Goal: Task Accomplishment & Management: Manage account settings

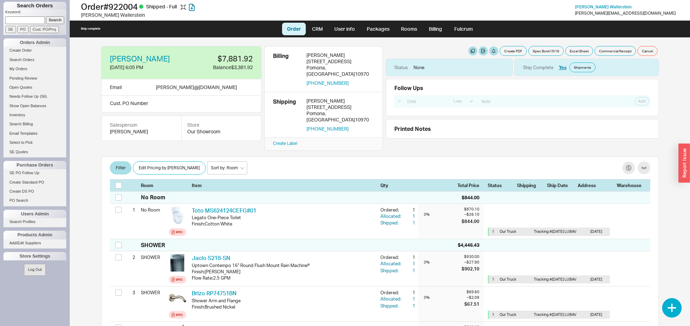
select select "LOW"
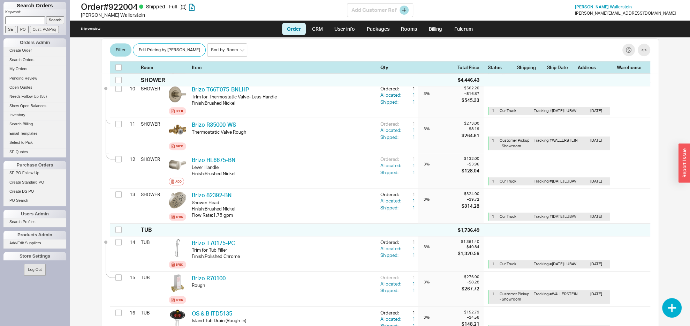
scroll to position [396, 0]
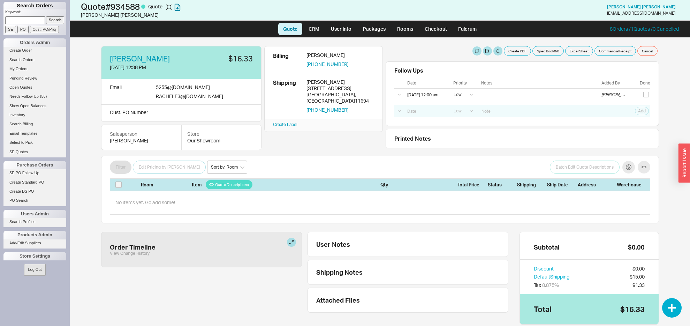
select select "LOW"
click at [673, 310] on button "button" at bounding box center [672, 308] width 20 height 20
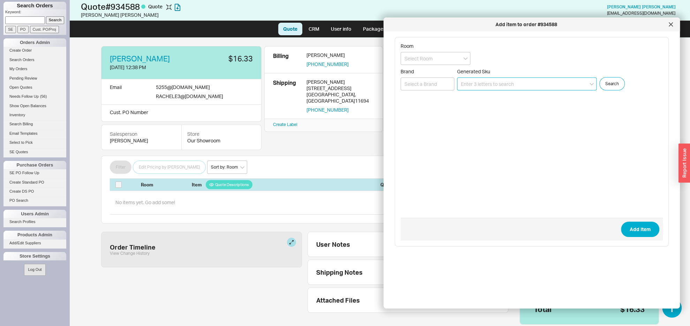
click at [490, 82] on input at bounding box center [526, 83] width 139 height 13
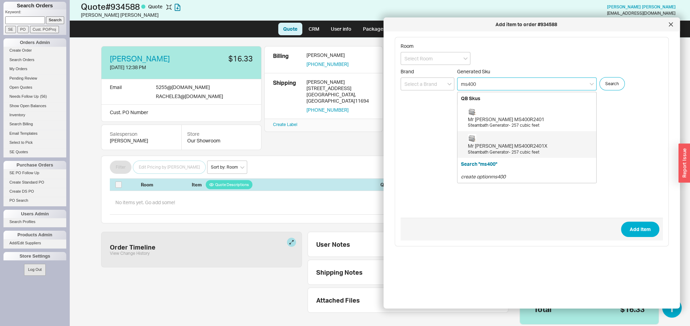
click at [519, 149] on div "Mr Steam MS400R2401X" at bounding box center [530, 145] width 125 height 7
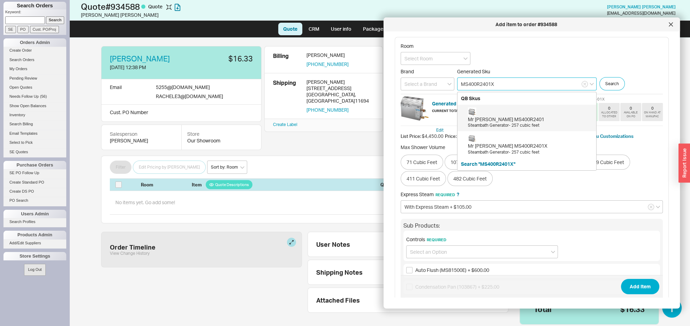
click at [507, 83] on input "MS400R2401X" at bounding box center [526, 83] width 139 height 13
click at [560, 39] on div "Room Brand Generated Sku MS400 QB Skus Mr Steam MS400R2401 Steambath Generator-…" at bounding box center [532, 263] width 274 height 453
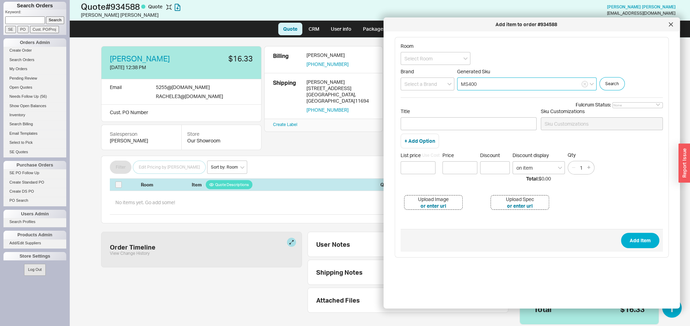
click at [507, 80] on input "MS400" at bounding box center [526, 83] width 139 height 13
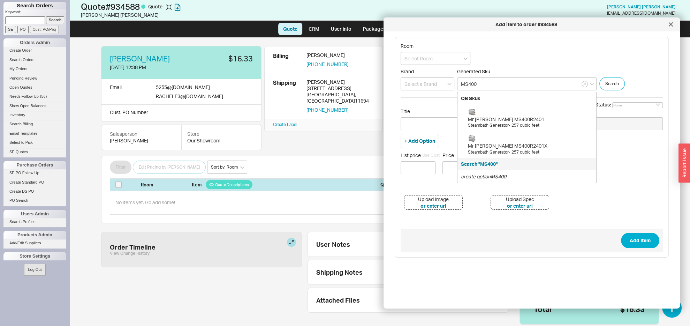
click at [623, 164] on div "List price Use Cost Price Discount Discount display on item Qty 1" at bounding box center [532, 163] width 262 height 23
click at [493, 83] on input "MS400" at bounding box center [526, 83] width 139 height 13
click at [492, 153] on div "Steambath Generator- 257 cubic feet" at bounding box center [530, 152] width 125 height 6
type input "MS400R2401X"
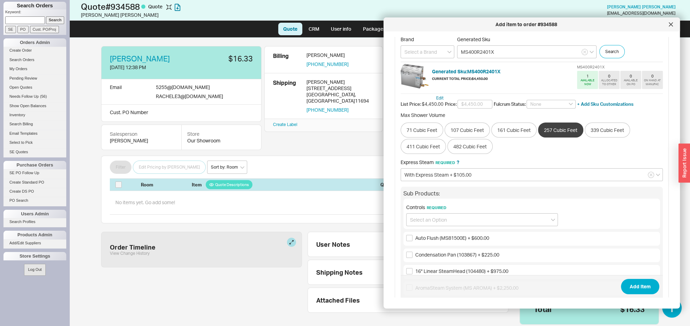
scroll to position [73, 0]
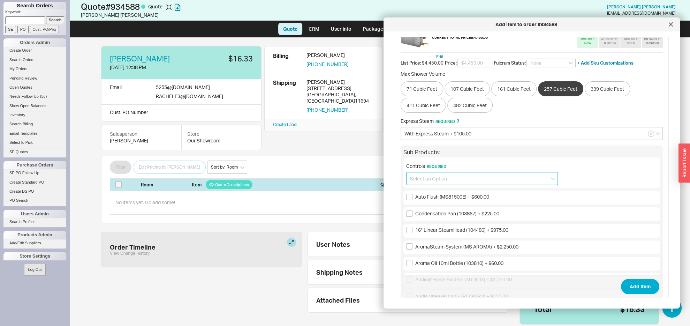
click at [465, 183] on input at bounding box center [482, 178] width 152 height 13
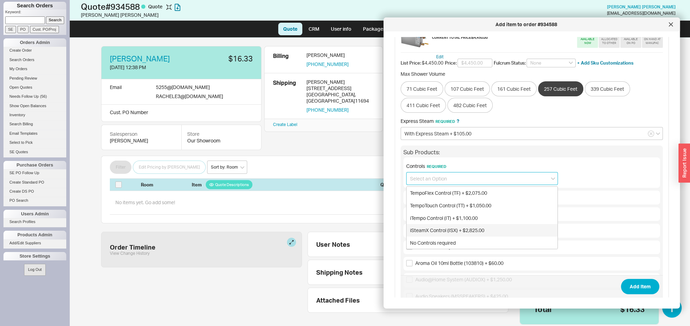
click at [439, 230] on div "iSteamX Control (ISX) + $2,825.00" at bounding box center [482, 230] width 151 height 13
type input "iSteamX Control (ISX) + $2,825.00"
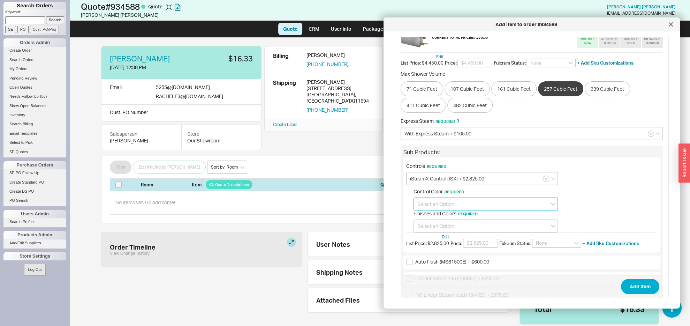
click at [496, 203] on input at bounding box center [486, 203] width 144 height 13
click at [445, 204] on input at bounding box center [486, 203] width 144 height 13
click at [425, 221] on div "Black" at bounding box center [486, 218] width 144 height 13
type input "Black"
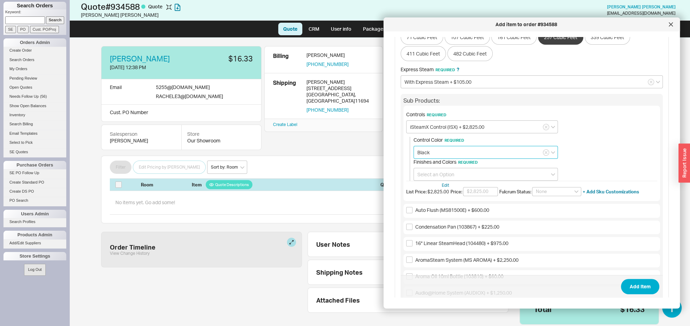
scroll to position [146, 0]
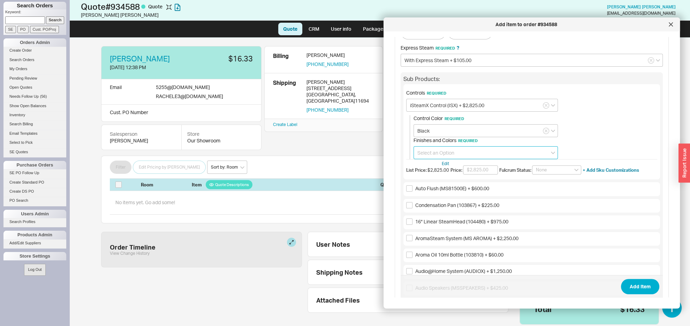
click at [435, 149] on input at bounding box center [486, 152] width 144 height 13
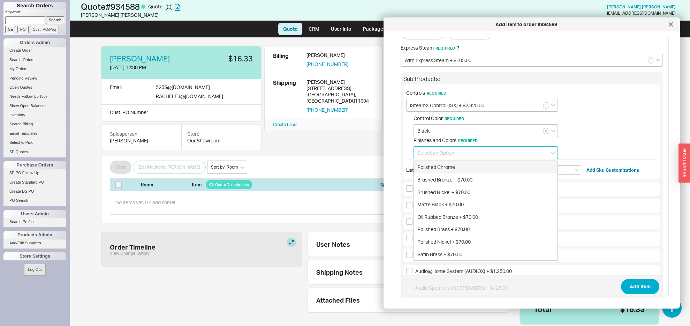
click at [442, 169] on div "Polished Chrome" at bounding box center [486, 167] width 144 height 13
type input "Polished Chrome"
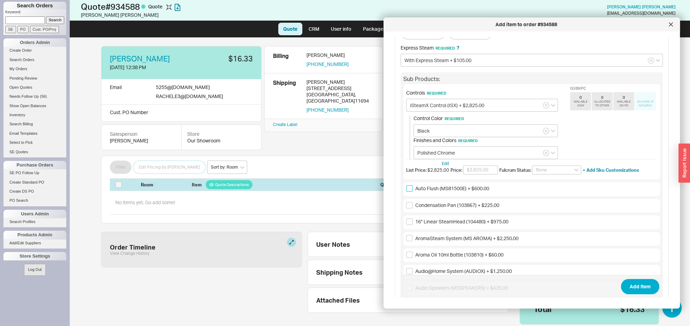
click at [409, 190] on input "Auto Flush (MS81500E) + $600.00" at bounding box center [409, 188] width 6 height 6
checkbox input "true"
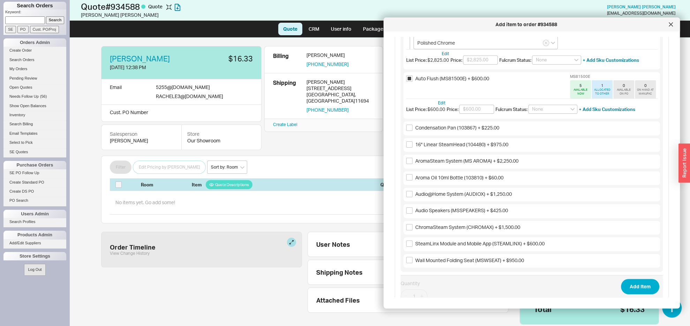
scroll to position [220, 0]
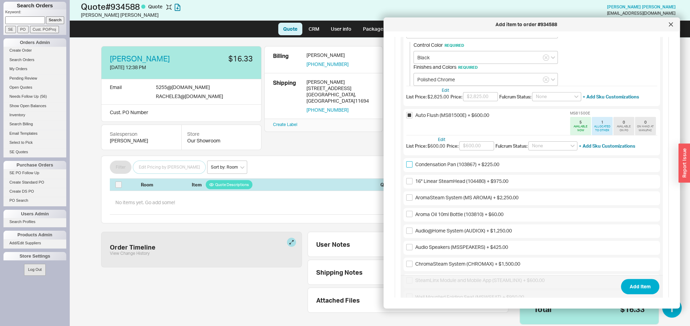
click at [410, 165] on input "Condensation Pan (103867) + $225.00" at bounding box center [409, 164] width 6 height 6
checkbox input "true"
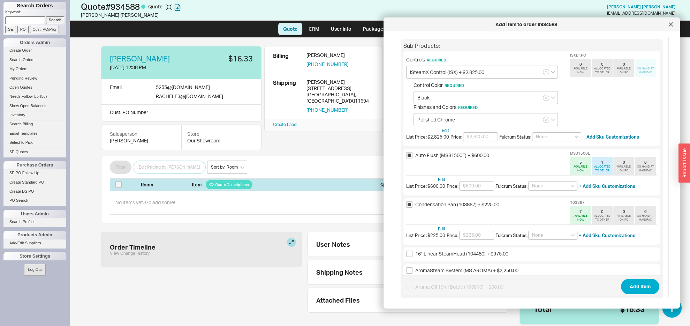
scroll to position [0, 0]
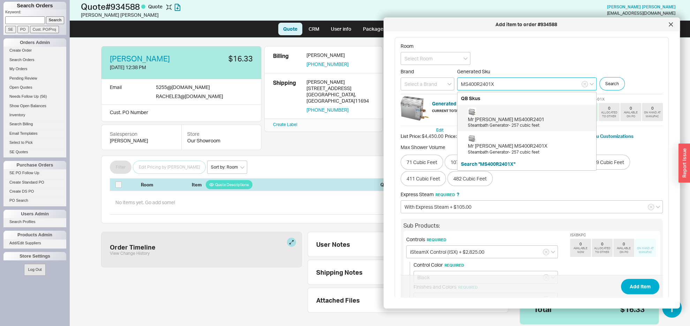
click at [505, 83] on input "MS400R2401X" at bounding box center [526, 83] width 139 height 13
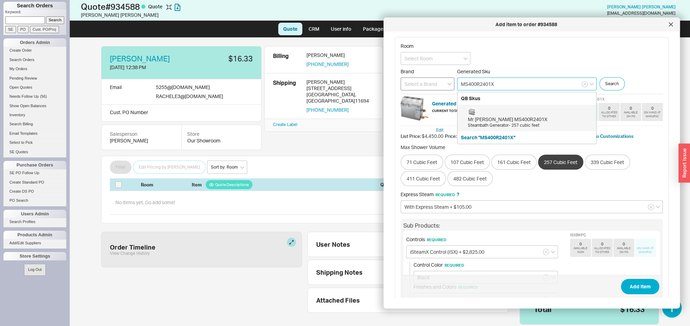
drag, startPoint x: 505, startPoint y: 84, endPoint x: 425, endPoint y: 83, distance: 79.8
click at [457, 83] on input "MS400R2401X" at bounding box center [526, 83] width 139 height 13
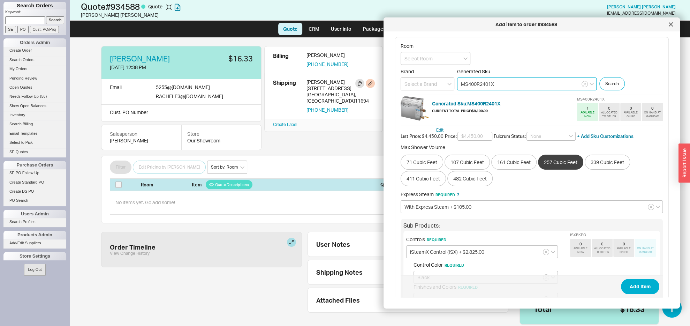
paste input "933282"
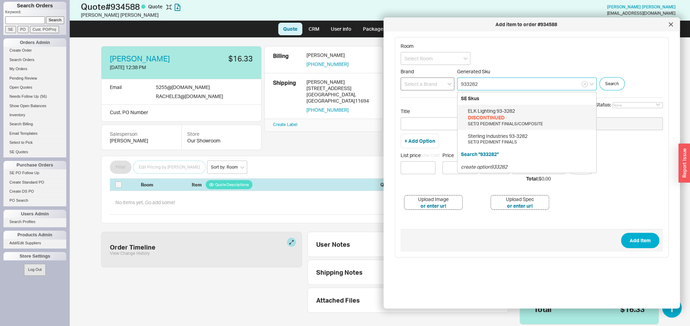
drag, startPoint x: 465, startPoint y: 83, endPoint x: 420, endPoint y: 80, distance: 45.4
click at [457, 80] on input "933282" at bounding box center [526, 83] width 139 height 13
paste input "MS400R"
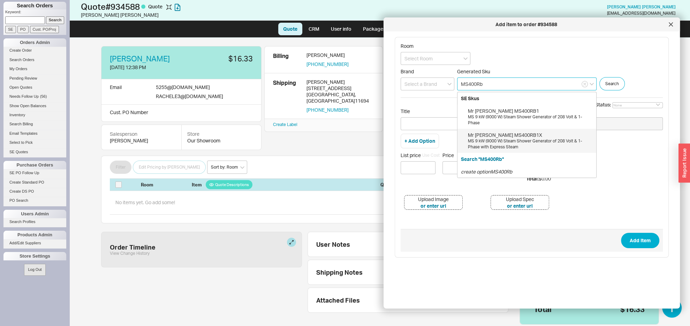
click at [506, 140] on div "MS 9 kW (9000 W) Steam Shower Generator of 208 Volt & 1-Phase with Express Steam" at bounding box center [530, 144] width 125 height 12
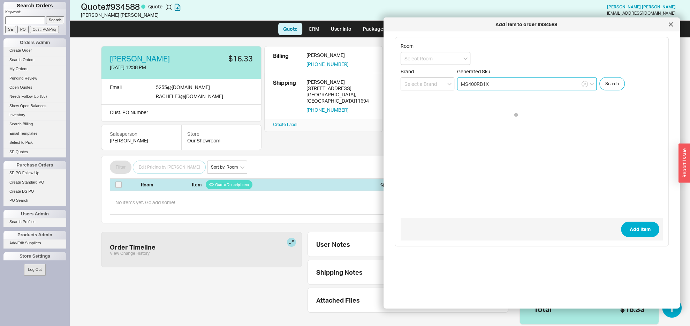
type input "MS400RB1X"
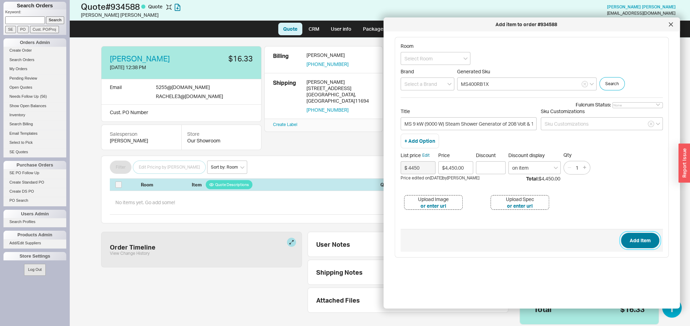
click at [636, 238] on button "Add Item" at bounding box center [640, 240] width 38 height 15
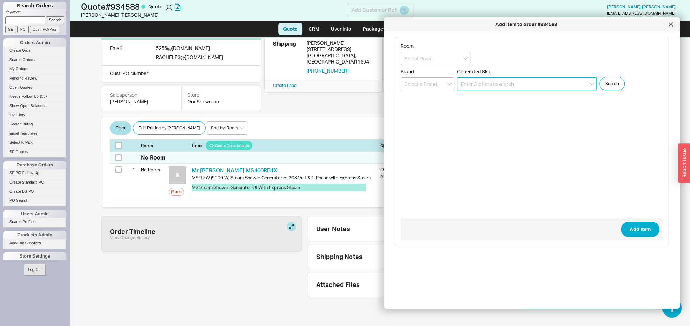
scroll to position [40, 0]
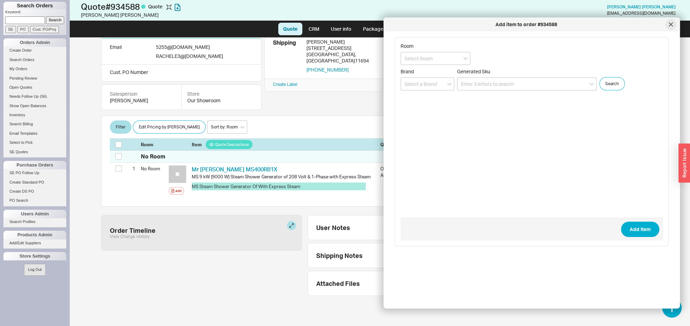
click at [668, 24] on div at bounding box center [670, 24] width 11 height 11
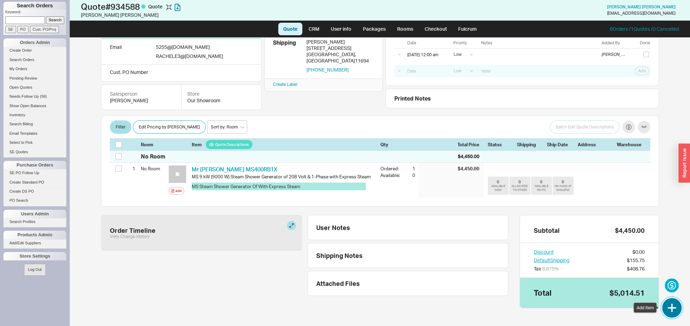
click at [671, 308] on button "button" at bounding box center [672, 308] width 20 height 20
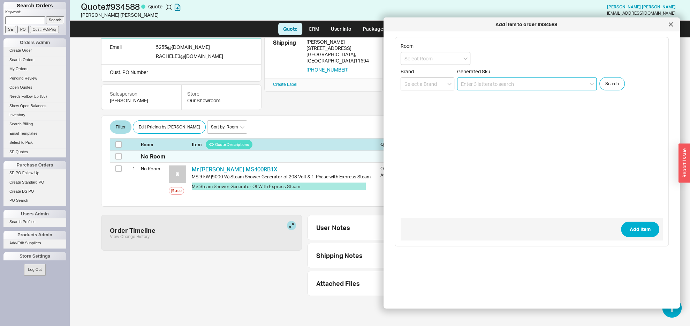
paste input "iSteam®X"
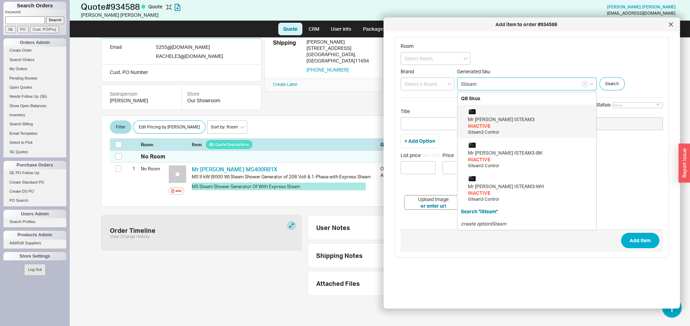
click at [484, 86] on input "iSteam" at bounding box center [526, 83] width 139 height 13
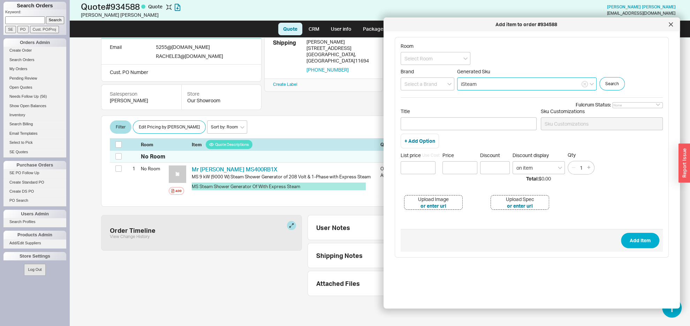
click at [484, 85] on input "iSteam" at bounding box center [526, 83] width 139 height 13
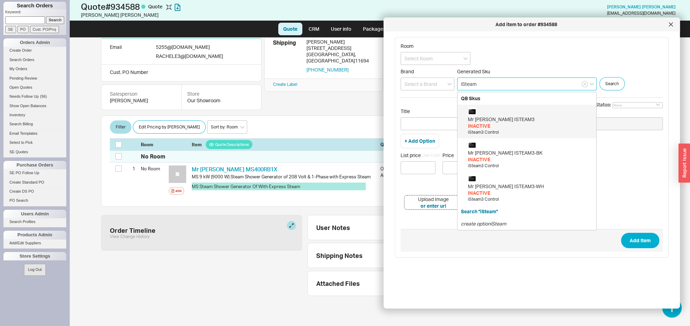
paste input "XBUTLER"
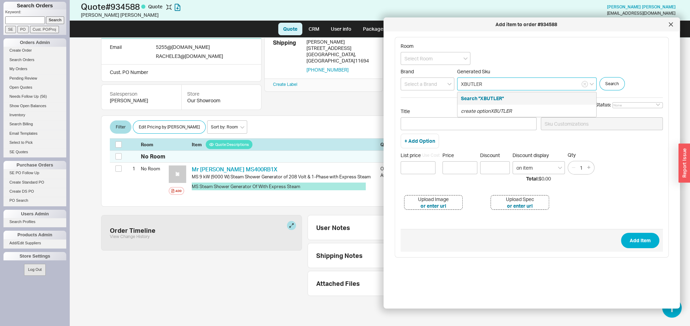
click at [497, 85] on input "XBUTLER" at bounding box center [526, 83] width 139 height 13
drag, startPoint x: 465, startPoint y: 83, endPoint x: 436, endPoint y: 87, distance: 29.6
click at [457, 85] on input "XBUTLER" at bounding box center [526, 83] width 139 height 13
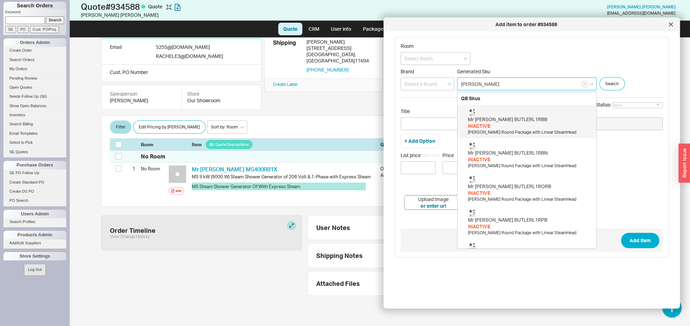
click at [494, 87] on input "BUTLER" at bounding box center [526, 83] width 139 height 13
type input "B"
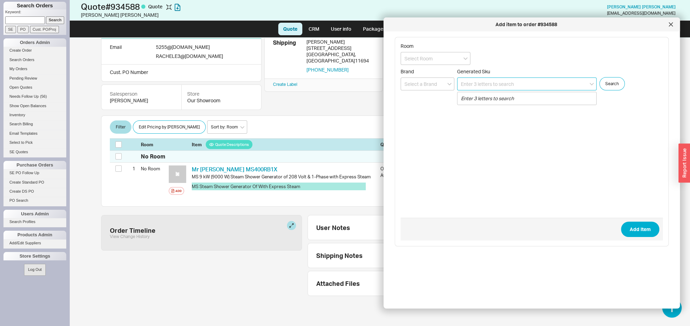
paste input "XBUTLER"
type input "XBUTLER"
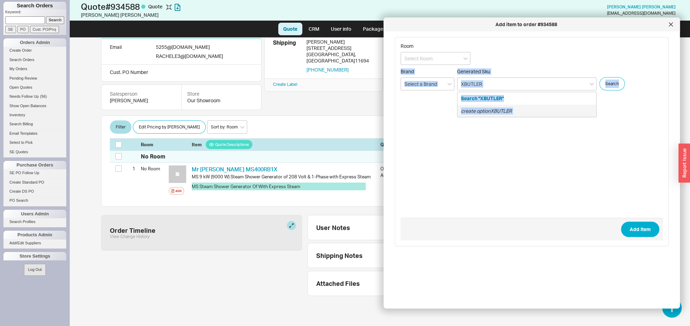
click at [463, 137] on form "Room Brand Generated Sku XBUTLER Search "XBUTLER" create option XBUTLER Search …" at bounding box center [532, 141] width 262 height 197
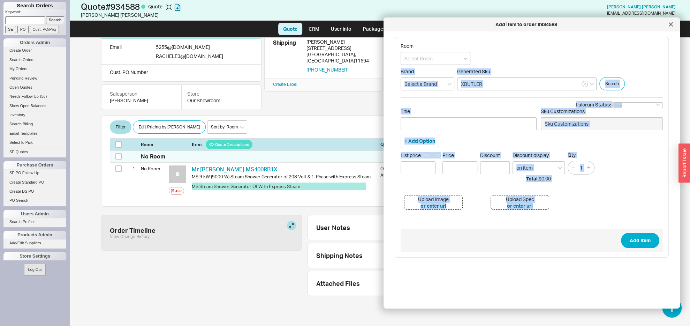
click at [574, 147] on div "+ Add Option" at bounding box center [532, 143] width 262 height 18
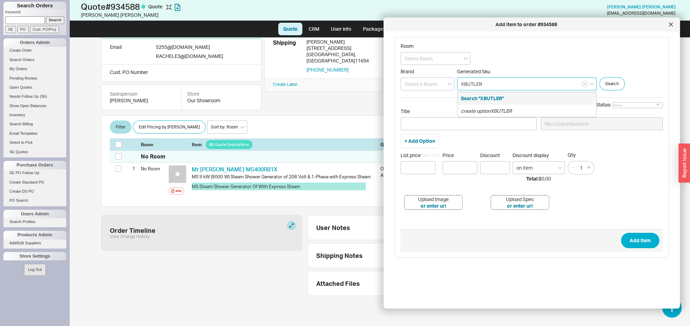
click at [527, 86] on input "XBUTLER" at bounding box center [526, 83] width 139 height 13
click at [499, 113] on icon "create option XBUTLER" at bounding box center [486, 111] width 51 height 6
click at [496, 81] on input "XBUTLER" at bounding box center [526, 83] width 139 height 13
click at [491, 99] on button "Search "XBUTLER"" at bounding box center [482, 98] width 43 height 7
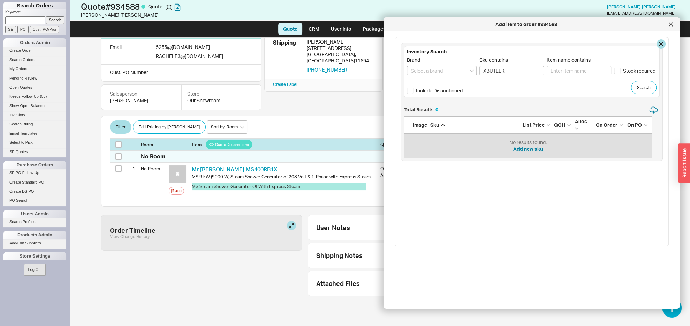
scroll to position [44, 241]
click at [523, 70] on input "XBUTLER" at bounding box center [511, 70] width 65 height 9
paste input "ISXBKPC"
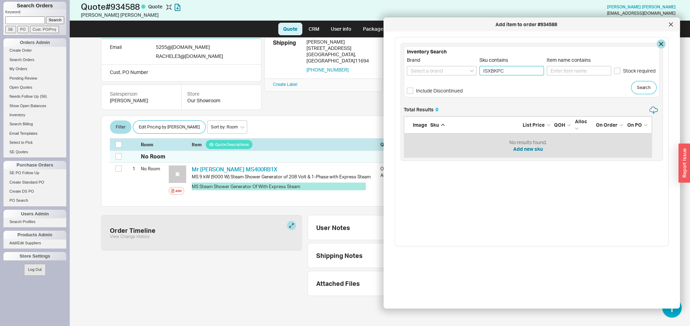
click at [529, 70] on input "ISXBKPC" at bounding box center [511, 70] width 65 height 9
type input "ISXBKPC"
drag, startPoint x: 674, startPoint y: 26, endPoint x: 669, endPoint y: 30, distance: 6.2
click at [674, 26] on div at bounding box center [670, 24] width 11 height 11
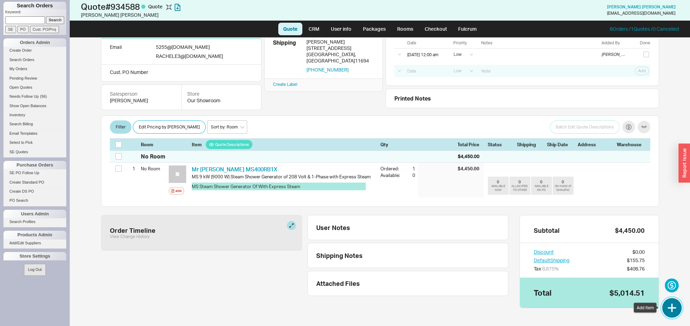
click at [673, 307] on button "button" at bounding box center [672, 308] width 20 height 20
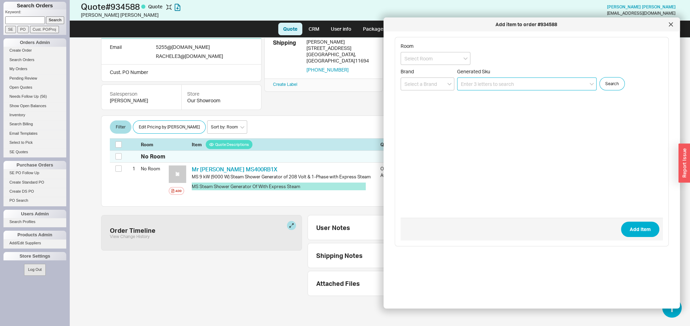
click at [504, 81] on input at bounding box center [526, 83] width 139 height 13
paste input "ISXBKPC"
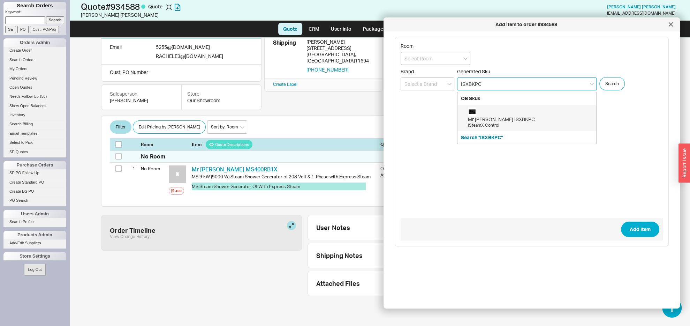
click at [488, 117] on div "Mr Steam ISXBKPC" at bounding box center [530, 119] width 125 height 7
type input "ISXBKPC"
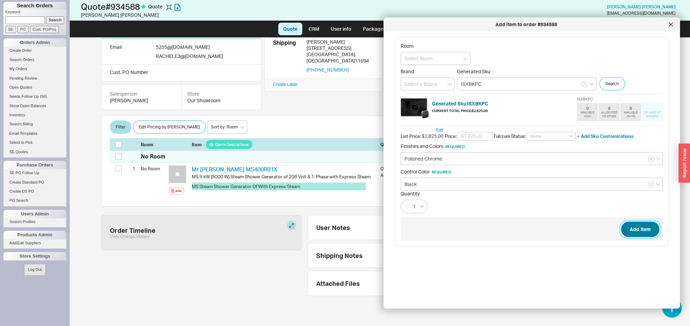
click at [634, 230] on button "Add Item" at bounding box center [640, 228] width 38 height 15
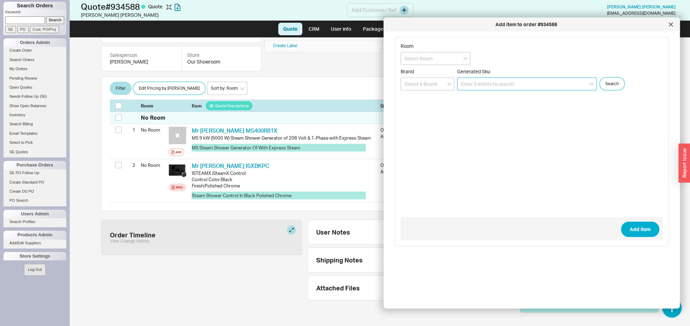
scroll to position [80, 0]
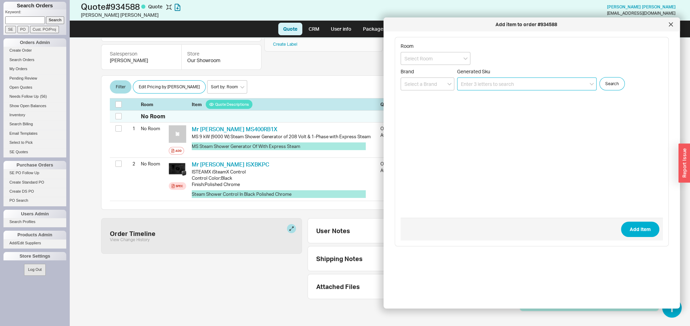
paste input "MS81500E"
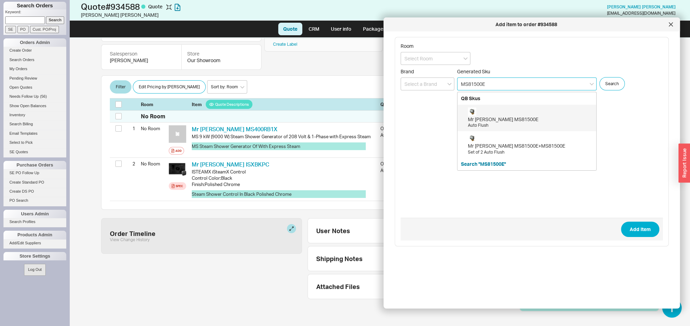
click at [498, 117] on div "Mr Steam MS81500E" at bounding box center [530, 119] width 125 height 7
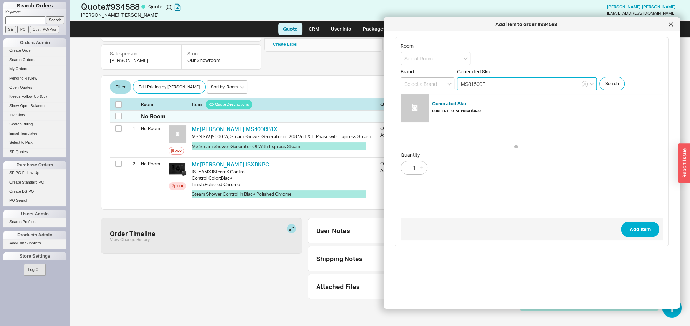
type input "MS81500E"
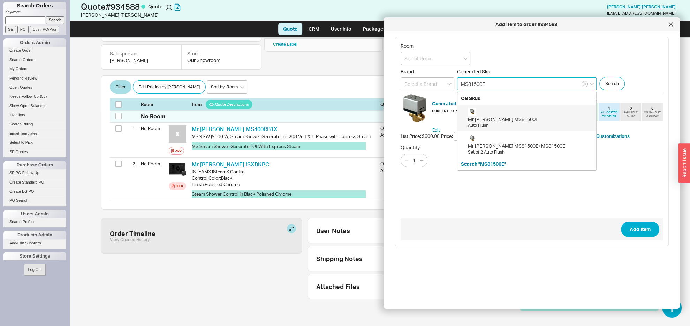
click at [493, 87] on input "MS81500E" at bounding box center [526, 83] width 139 height 13
click at [487, 115] on div "Mr Steam MS81500E Auto Flush" at bounding box center [530, 117] width 125 height 21
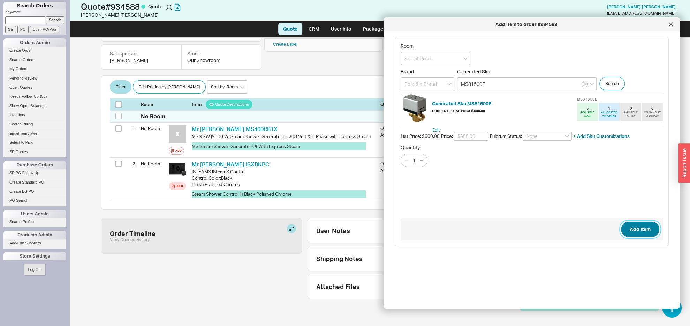
click at [638, 226] on button "Add Item" at bounding box center [640, 228] width 38 height 15
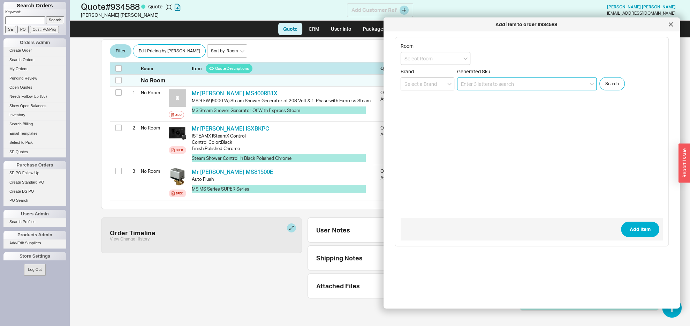
scroll to position [119, 0]
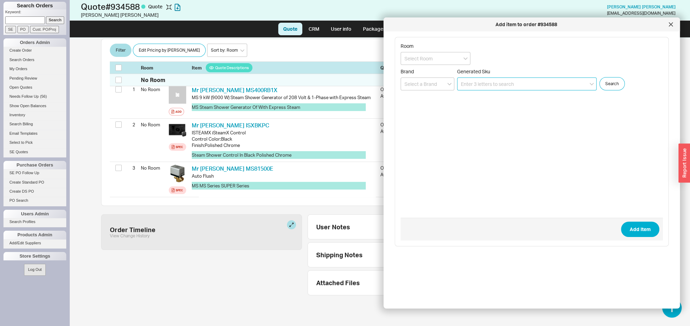
paste input "103867"
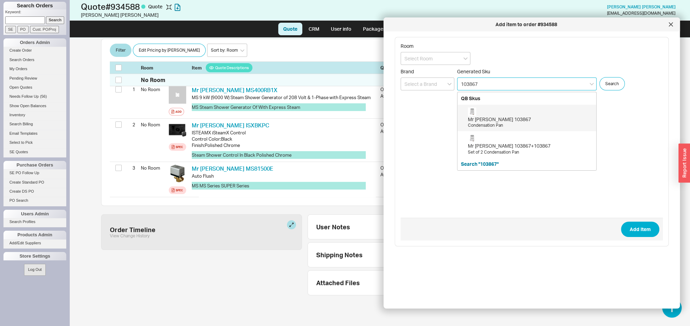
click at [497, 122] on div "Mr Steam 103867" at bounding box center [530, 119] width 125 height 7
type input "103867"
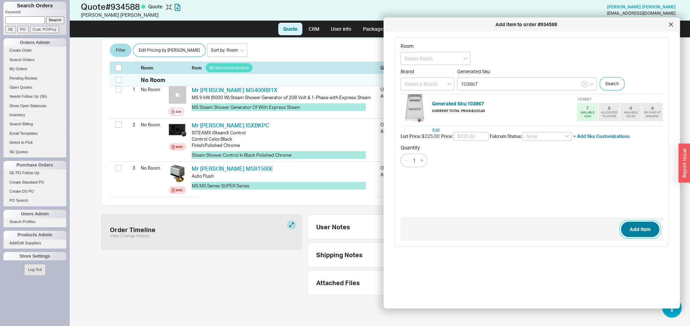
click at [631, 228] on button "Add Item" at bounding box center [640, 228] width 38 height 15
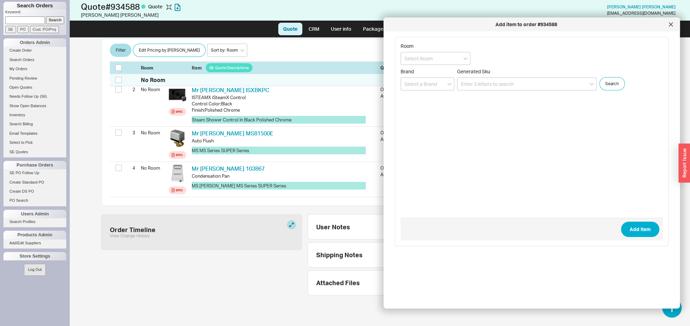
drag, startPoint x: 671, startPoint y: 24, endPoint x: 667, endPoint y: 29, distance: 6.6
click at [671, 24] on icon at bounding box center [671, 24] width 4 height 4
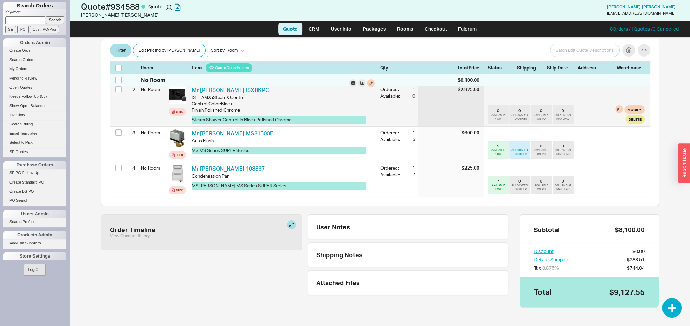
scroll to position [45, 0]
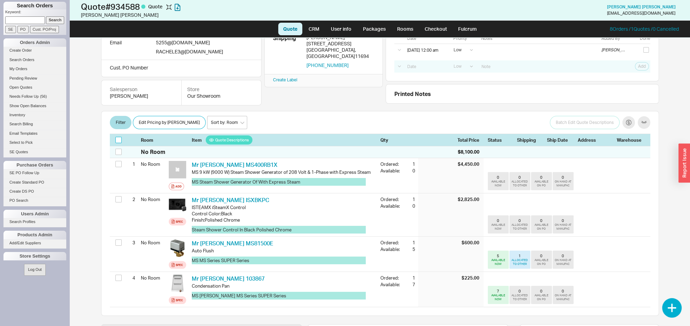
click at [119, 142] on input "checkbox" at bounding box center [118, 140] width 6 height 6
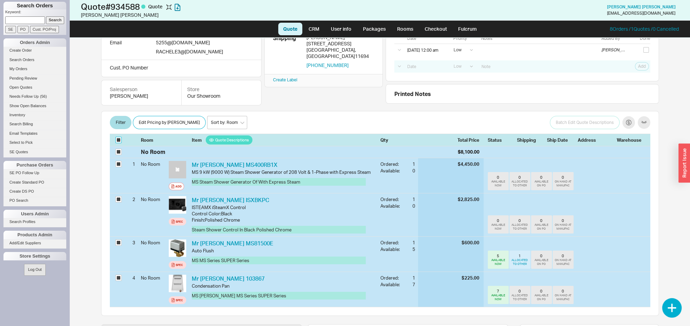
checkbox input "true"
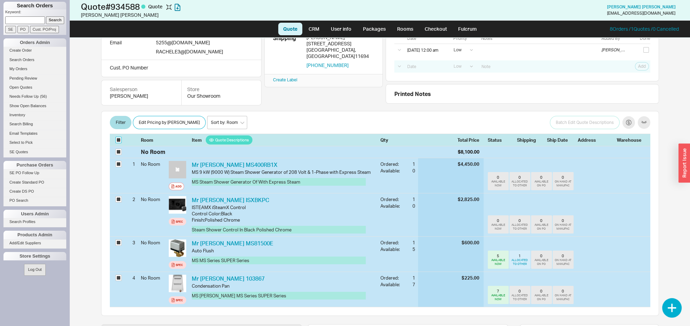
checkbox input "true"
drag, startPoint x: 147, startPoint y: 124, endPoint x: 164, endPoint y: 125, distance: 16.8
click at [147, 124] on button "Batch Edit" at bounding box center [148, 122] width 31 height 13
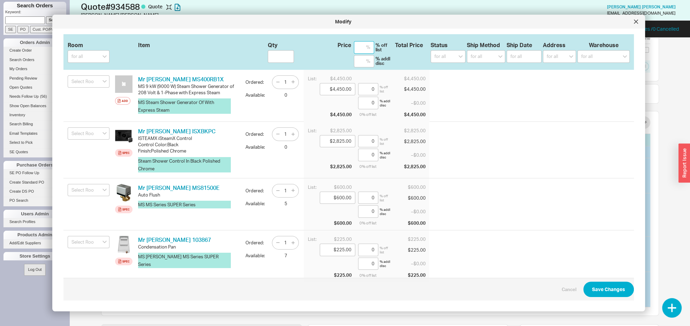
click at [361, 49] on input at bounding box center [364, 47] width 20 height 13
type input "3"
type input "$4,316.50"
type input "3"
type input "$2,740.25"
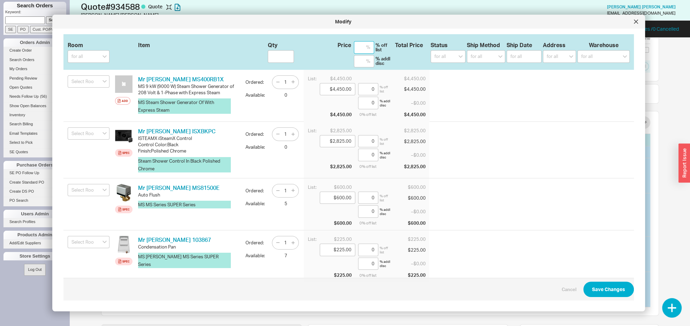
type input "3"
type input "$582.00"
type input "3"
type input "$218.25"
type input "3"
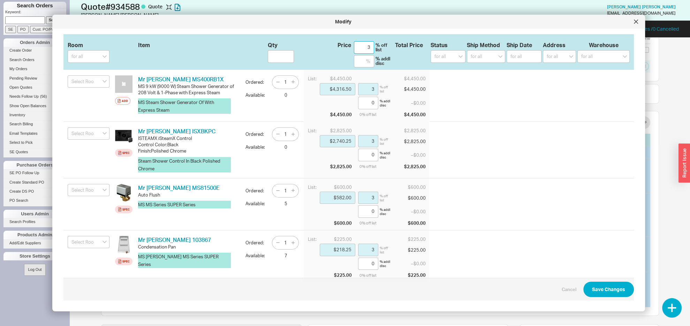
type input "37"
type input "$2,803.50"
type input "37"
type input "$1,779.75"
type input "37"
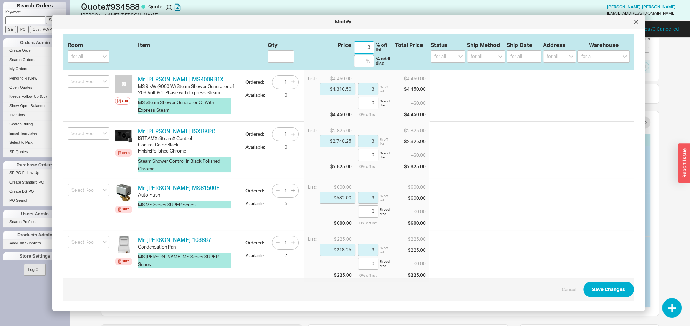
type input "$378.00"
type input "37"
type input "$141.75"
type input "37"
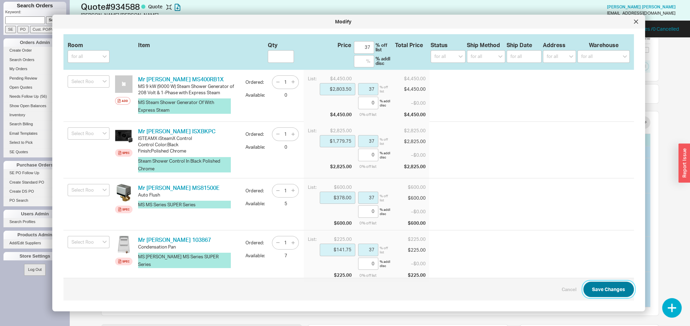
click at [594, 290] on button "Save Changes" at bounding box center [608, 288] width 51 height 15
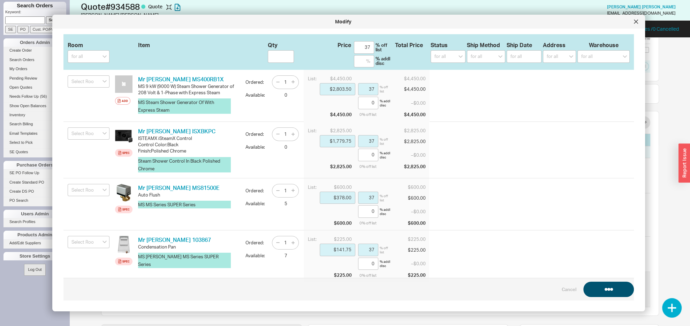
checkbox input "false"
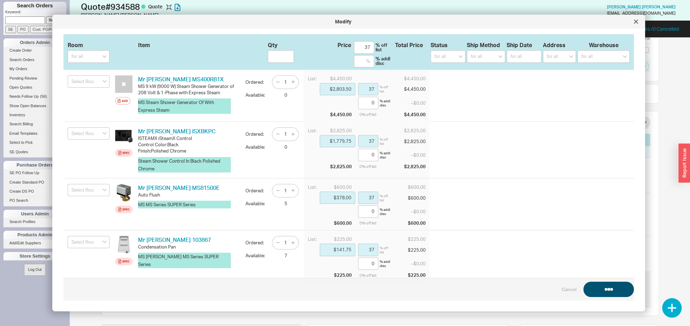
checkbox input "false"
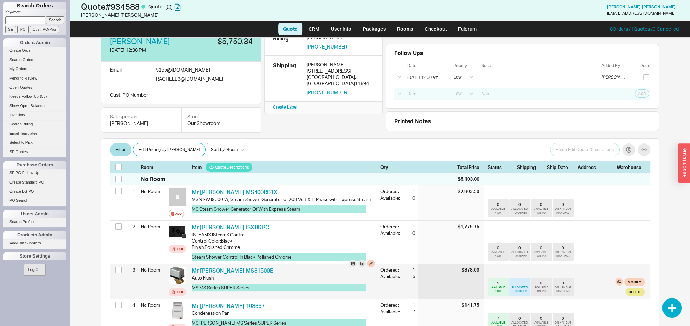
scroll to position [54, 0]
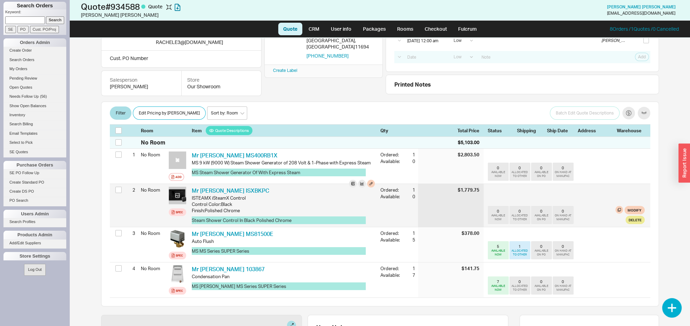
click at [180, 198] on icon at bounding box center [177, 195] width 5 height 5
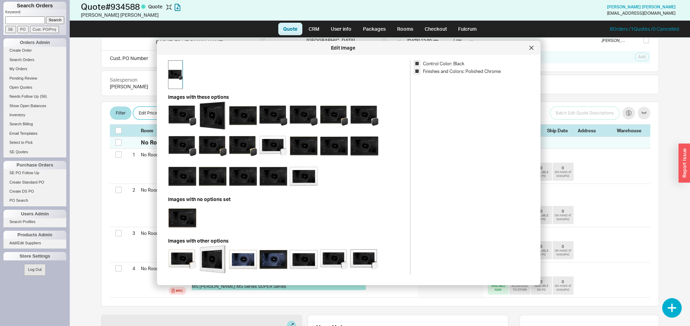
click at [175, 73] on img at bounding box center [175, 75] width 14 height 28
click at [531, 48] on icon at bounding box center [531, 47] width 3 height 3
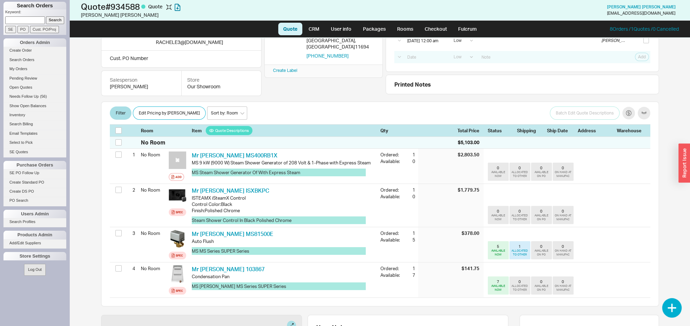
click at [100, 244] on div "Rachele Pollack 8/18/25 12:38 PM $5,750.34 Email 5255 @ legacy.homeandstone.com…" at bounding box center [380, 182] width 572 height 288
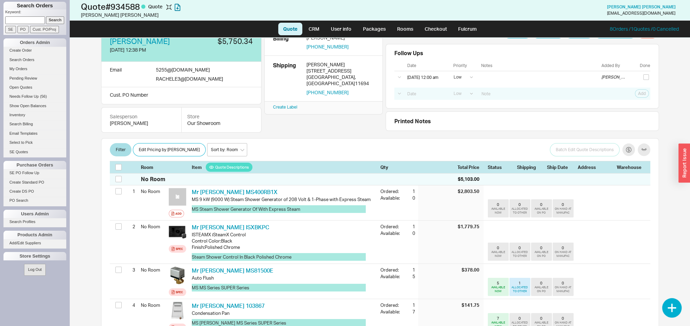
scroll to position [0, 0]
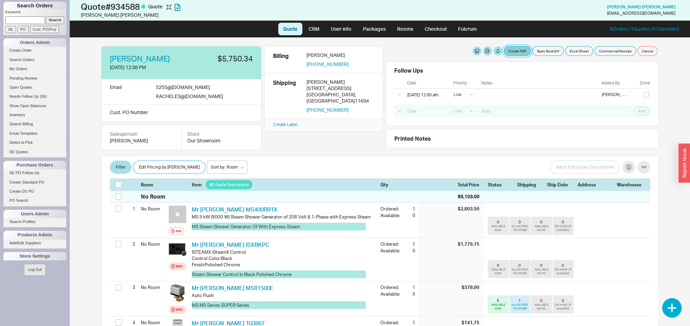
click at [507, 48] on button "Create PDF" at bounding box center [517, 51] width 27 height 10
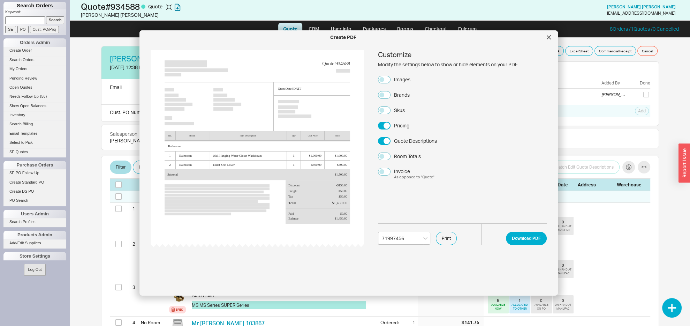
select select "71997456"
drag, startPoint x: 386, startPoint y: 78, endPoint x: 390, endPoint y: 103, distance: 24.5
click at [386, 79] on button "Images" at bounding box center [384, 80] width 13 height 8
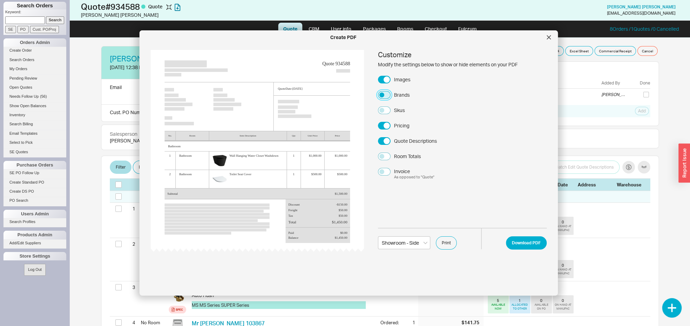
click at [384, 96] on button "Brands" at bounding box center [384, 95] width 13 height 8
click at [511, 244] on button "Download PDF" at bounding box center [526, 242] width 41 height 13
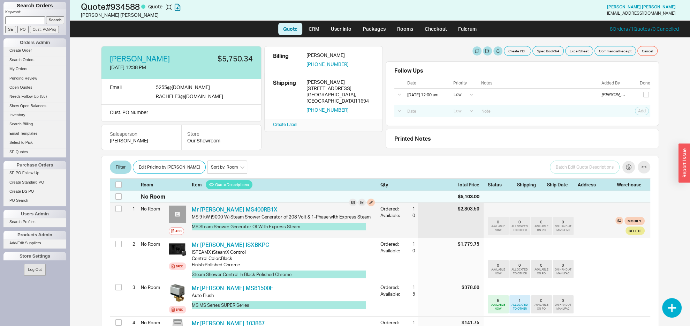
click at [179, 215] on icon at bounding box center [177, 214] width 5 height 5
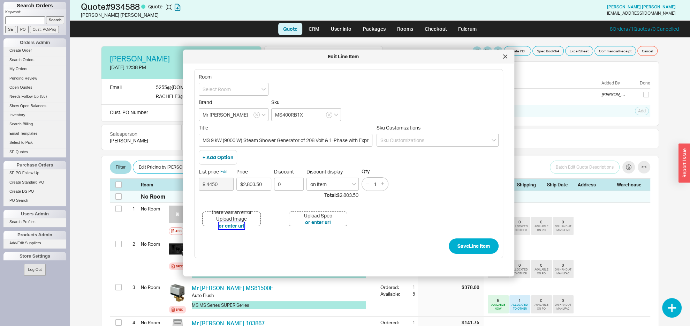
click at [231, 227] on button "or enter url" at bounding box center [232, 225] width 26 height 7
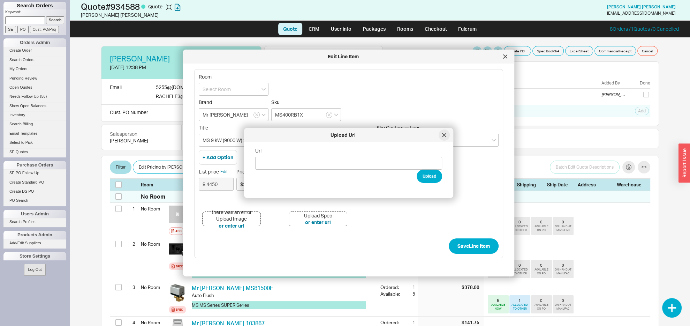
click at [444, 135] on icon at bounding box center [443, 134] width 3 height 3
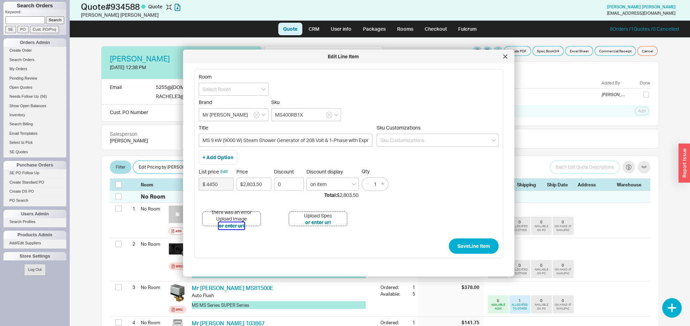
click at [237, 225] on button "or enter url" at bounding box center [232, 225] width 26 height 7
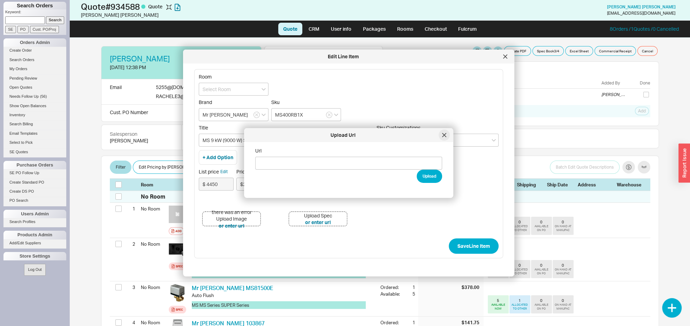
click at [444, 134] on icon at bounding box center [444, 135] width 4 height 4
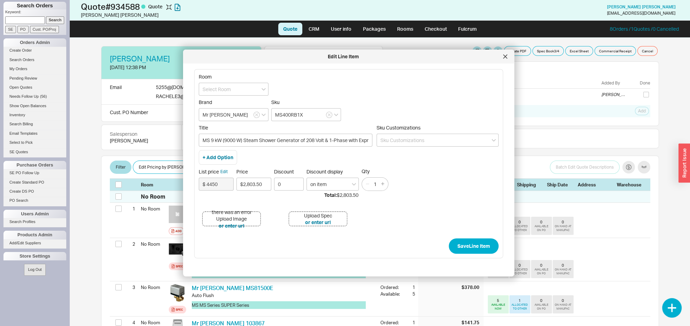
click at [450, 198] on div "Total: $2,803.50" at bounding box center [411, 194] width 174 height 7
click at [241, 228] on button "or enter url" at bounding box center [232, 225] width 26 height 7
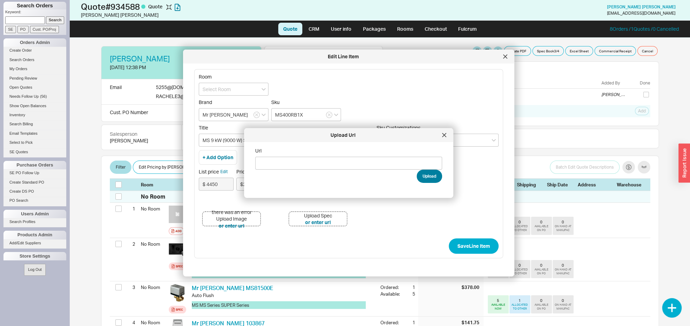
drag, startPoint x: 396, startPoint y: 160, endPoint x: 423, endPoint y: 171, distance: 29.1
click at [397, 161] on input "Url" at bounding box center [348, 163] width 187 height 13
click at [427, 176] on button "Upload" at bounding box center [429, 175] width 25 height 13
click at [418, 175] on button "Upload" at bounding box center [429, 175] width 25 height 13
click at [446, 132] on div at bounding box center [444, 134] width 11 height 11
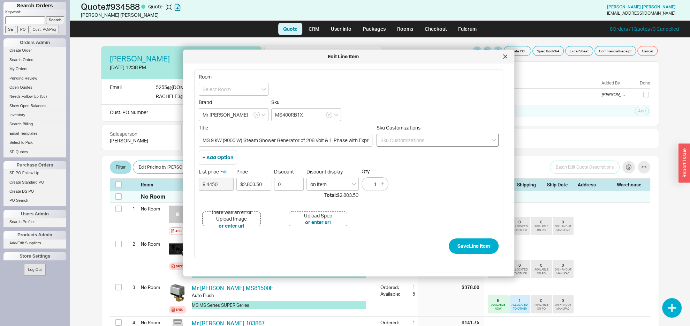
drag, startPoint x: 413, startPoint y: 174, endPoint x: 458, endPoint y: 141, distance: 55.4
click at [416, 173] on div "List price Edit $ 4450 Price $2,803.50 Discount 0 Discount display on item Qty 1" at bounding box center [349, 179] width 300 height 23
click at [505, 55] on icon at bounding box center [505, 56] width 4 height 4
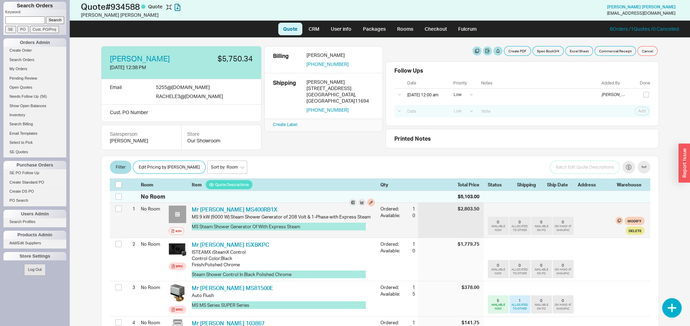
click at [180, 212] on div at bounding box center [177, 213] width 17 height 17
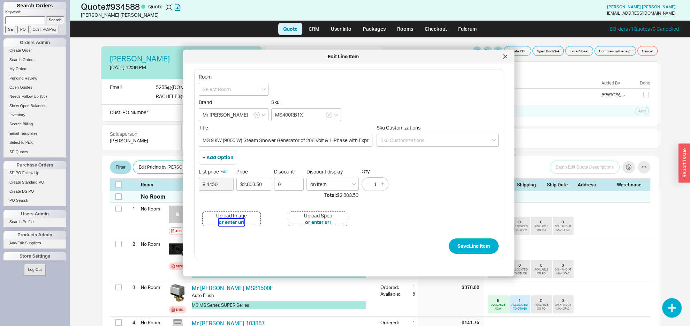
drag, startPoint x: 231, startPoint y: 224, endPoint x: 255, endPoint y: 219, distance: 23.9
click at [232, 224] on button "or enter url" at bounding box center [232, 222] width 26 height 7
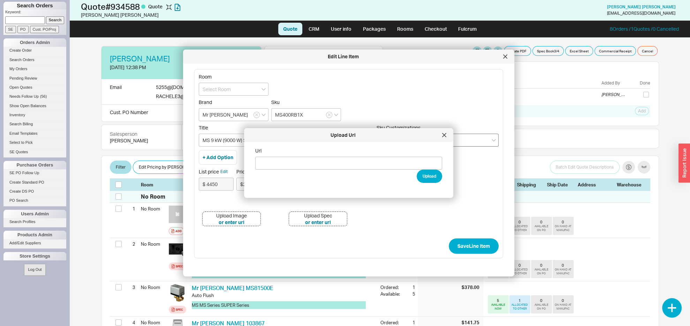
drag, startPoint x: 439, startPoint y: 136, endPoint x: 445, endPoint y: 136, distance: 5.6
click at [441, 136] on div at bounding box center [444, 134] width 11 height 11
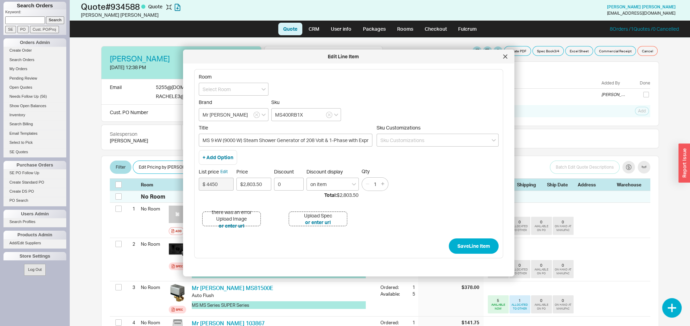
click at [473, 178] on div "List price Edit $ 4450 Price $2,803.50 Discount 0 Discount display on item Qty 1" at bounding box center [349, 179] width 300 height 23
drag, startPoint x: 507, startPoint y: 54, endPoint x: 425, endPoint y: 121, distance: 105.9
click at [507, 54] on div at bounding box center [505, 56] width 11 height 11
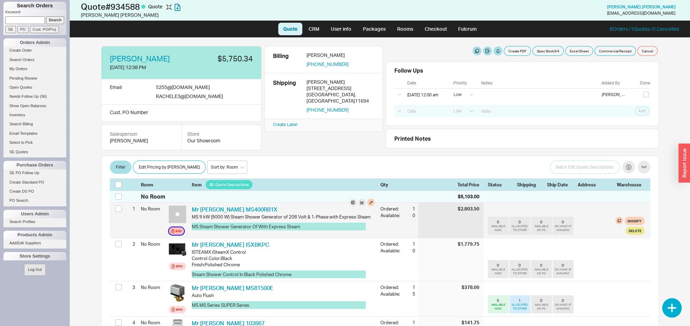
click at [175, 234] on button "Add" at bounding box center [176, 231] width 15 height 8
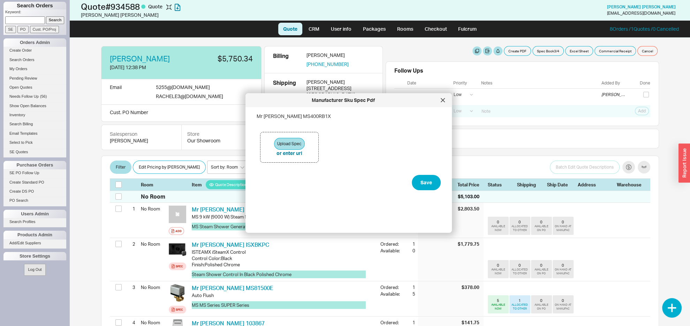
drag, startPoint x: 443, startPoint y: 99, endPoint x: 361, endPoint y: 140, distance: 92.0
click at [443, 99] on icon at bounding box center [443, 100] width 4 height 4
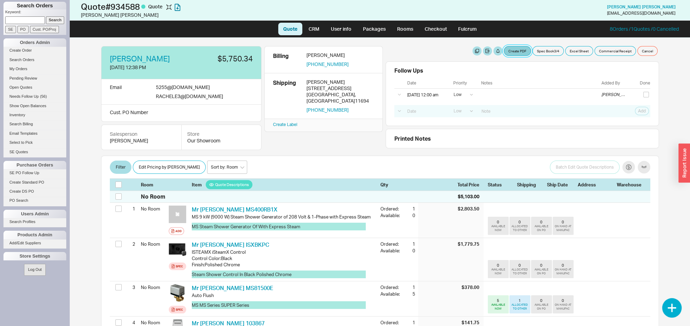
click at [509, 51] on button "Create PDF" at bounding box center [517, 51] width 27 height 10
select select "71997456"
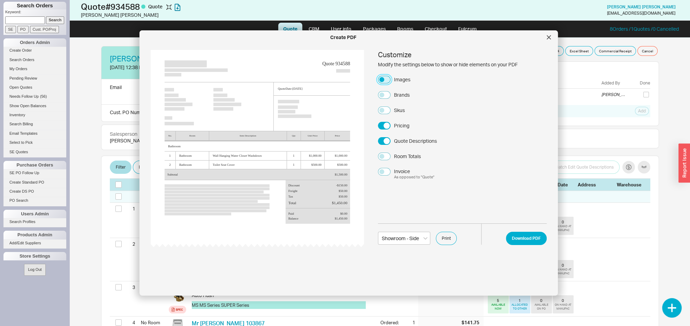
drag, startPoint x: 385, startPoint y: 82, endPoint x: 382, endPoint y: 94, distance: 12.9
click at [385, 82] on button "Images" at bounding box center [384, 80] width 13 height 8
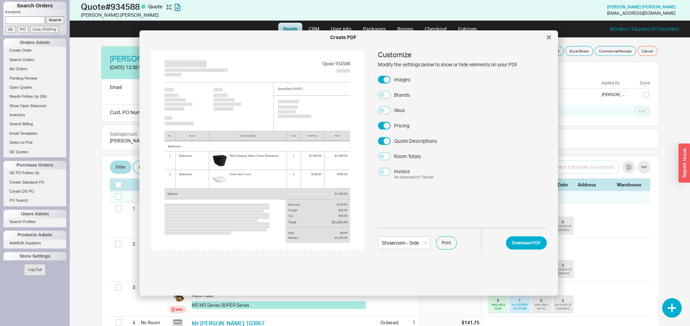
click at [381, 99] on div "Customize Modify the settings below to show or hide elements on your PDF Images…" at bounding box center [462, 115] width 169 height 130
click at [385, 97] on button "Brands" at bounding box center [384, 95] width 13 height 8
click at [515, 244] on button "Download PDF" at bounding box center [526, 242] width 41 height 13
